Goal: Information Seeking & Learning: Learn about a topic

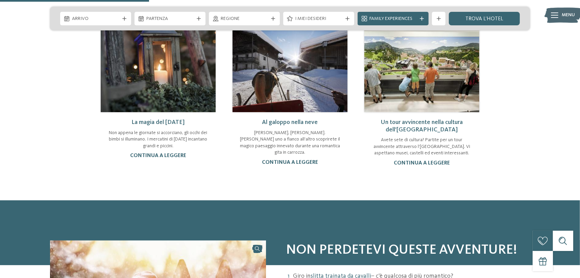
scroll to position [237, 0]
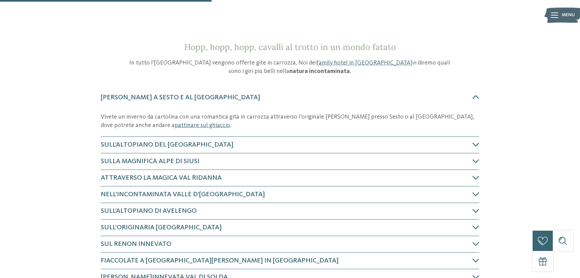
scroll to position [304, 0]
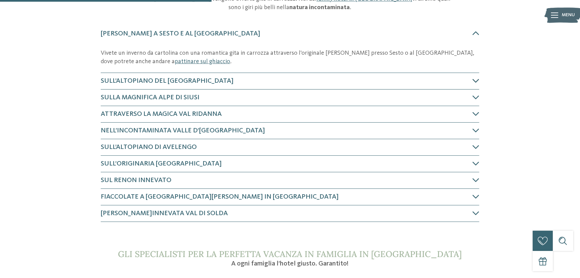
click at [225, 83] on h4 "Sull’altopiano del Monte Pana" at bounding box center [287, 80] width 372 height 9
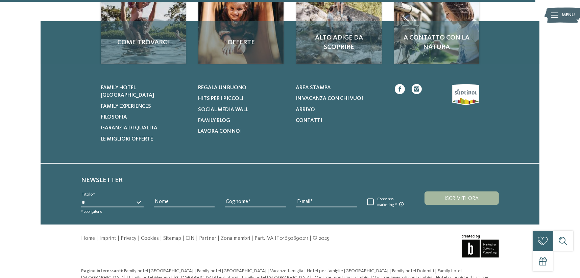
scroll to position [577, 0]
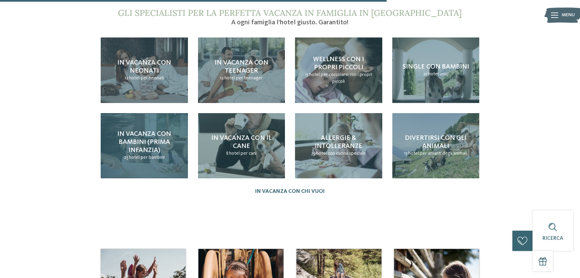
click at [160, 133] on span "In vacanza con bambini (prima infanzia)" at bounding box center [144, 142] width 54 height 23
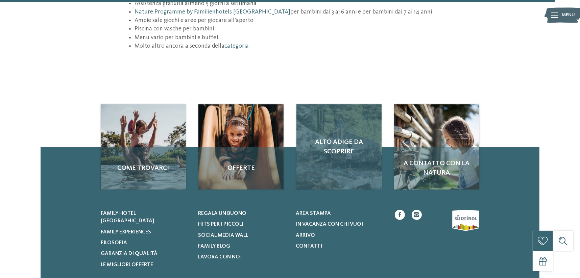
scroll to position [1116, 0]
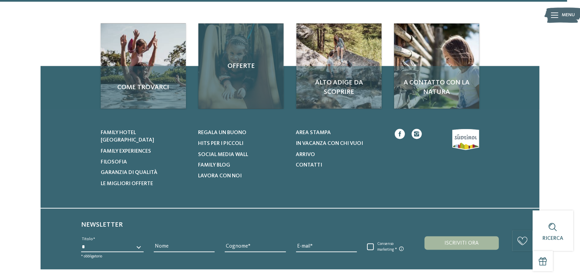
click at [241, 48] on div "Offerte" at bounding box center [241, 66] width 85 height 85
